Goal: Transaction & Acquisition: Purchase product/service

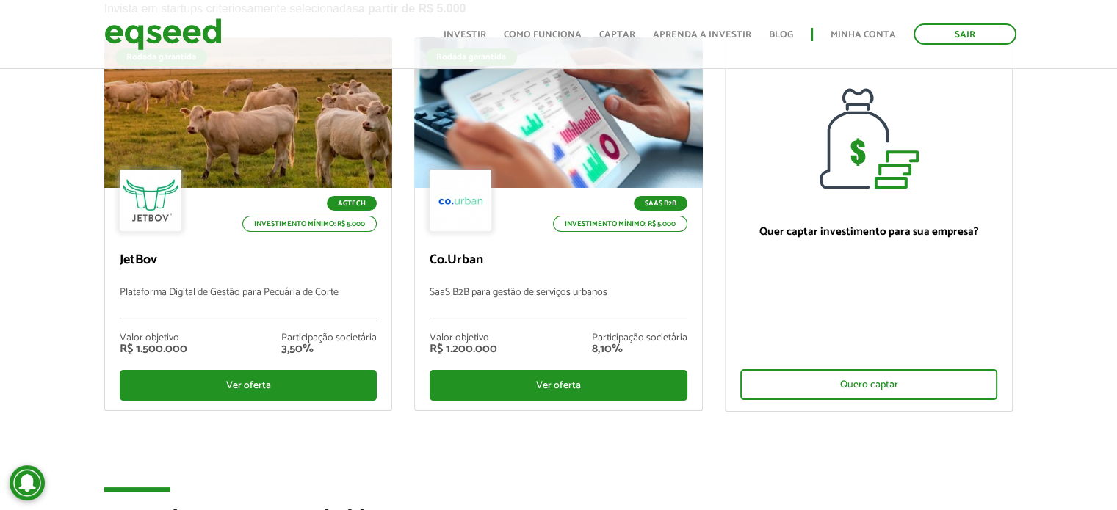
scroll to position [140, 0]
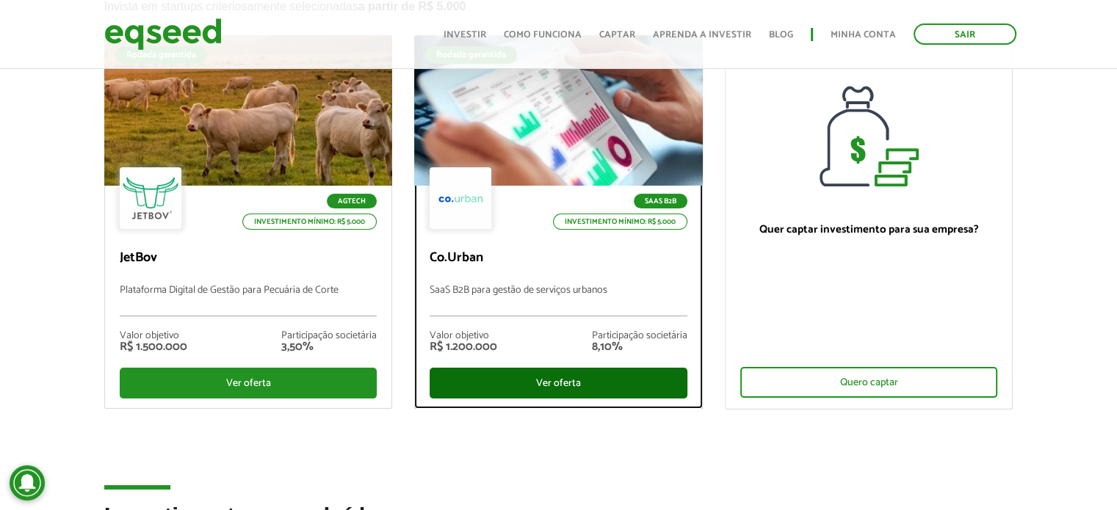
click at [562, 380] on div "Ver oferta" at bounding box center [558, 383] width 258 height 31
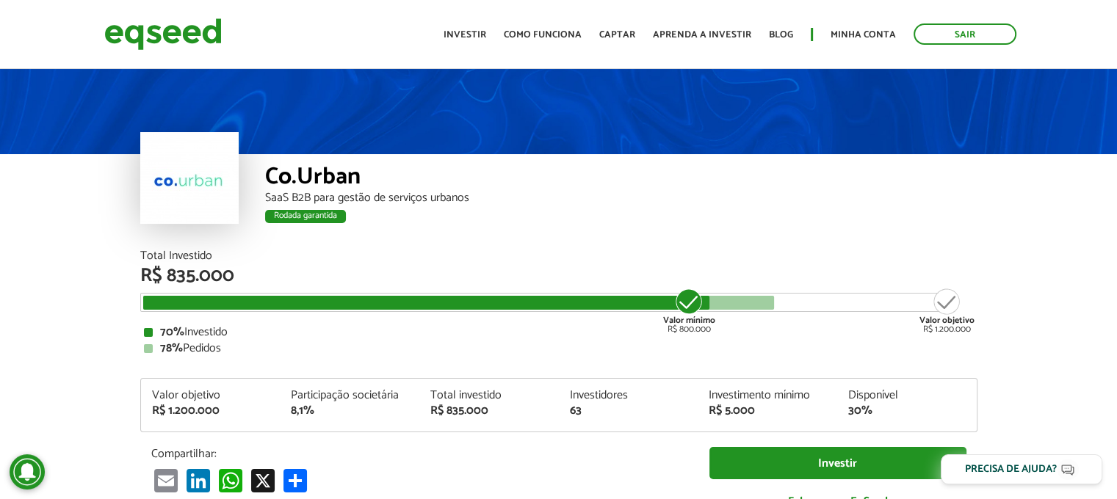
drag, startPoint x: 1122, startPoint y: 32, endPoint x: 1127, endPoint y: -6, distance: 37.8
click at [1116, 0] on html "Sair Toggle navigation Toggle navigation Início Investir Como funciona" at bounding box center [558, 249] width 1117 height 499
click at [163, 35] on img at bounding box center [162, 34] width 117 height 39
